Goal: Find specific page/section

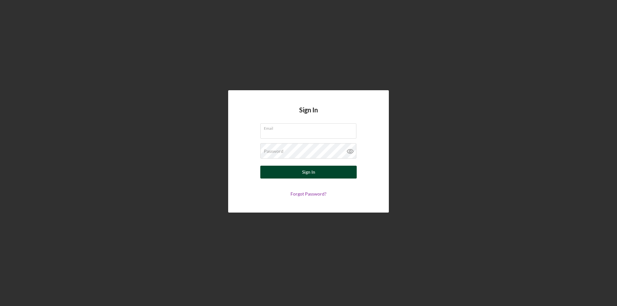
type input "[PERSON_NAME][EMAIL_ADDRESS][DOMAIN_NAME]"
click at [325, 174] on button "Sign In" at bounding box center [308, 172] width 96 height 13
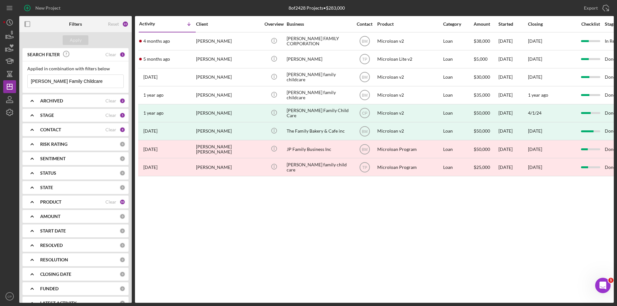
drag, startPoint x: 101, startPoint y: 82, endPoint x: -34, endPoint y: 84, distance: 135.0
click at [0, 84] on html "New Project 8 of 2428 Projects • $283,000 [PERSON_NAME] Family Childcare Export…" at bounding box center [308, 153] width 617 height 306
paste input "[PERSON_NAME] Mexican Food LLC"
type input "[PERSON_NAME] Mexican Food LLC"
click at [69, 43] on button "Apply" at bounding box center [76, 40] width 26 height 10
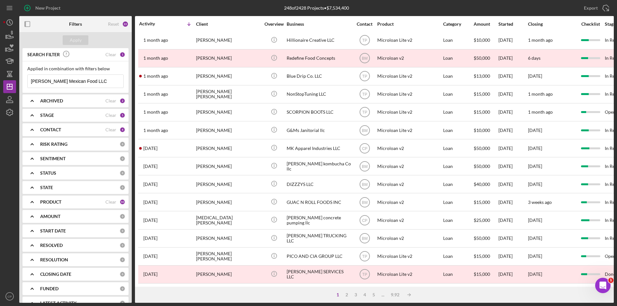
scroll to position [204, 0]
click at [343, 294] on div "2" at bounding box center [346, 294] width 9 height 5
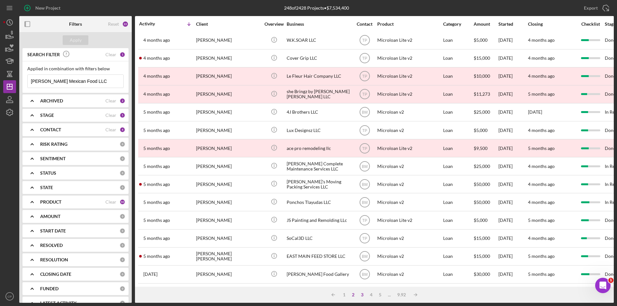
click at [361, 295] on div "3" at bounding box center [362, 294] width 9 height 5
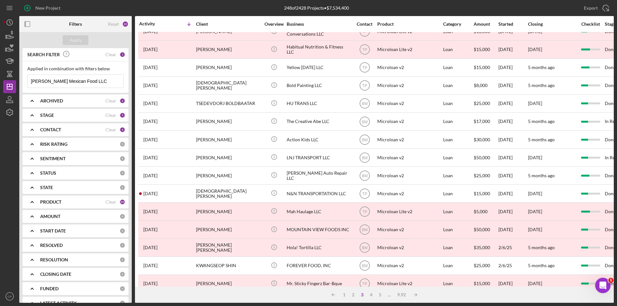
scroll to position [0, 0]
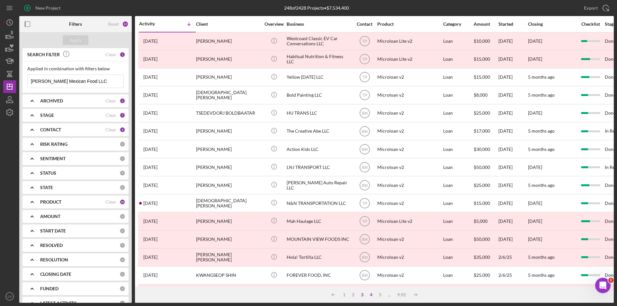
click at [370, 294] on div "4" at bounding box center [371, 294] width 9 height 5
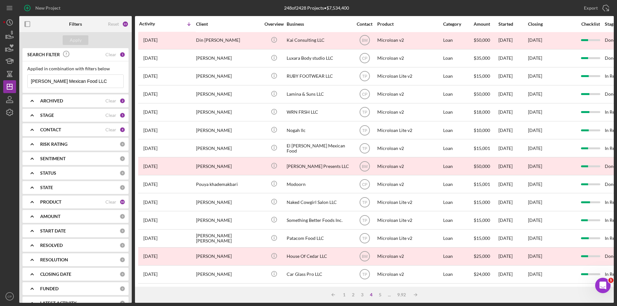
scroll to position [204, 0]
click at [380, 295] on div "5" at bounding box center [380, 294] width 9 height 5
